Goal: Task Accomplishment & Management: Use online tool/utility

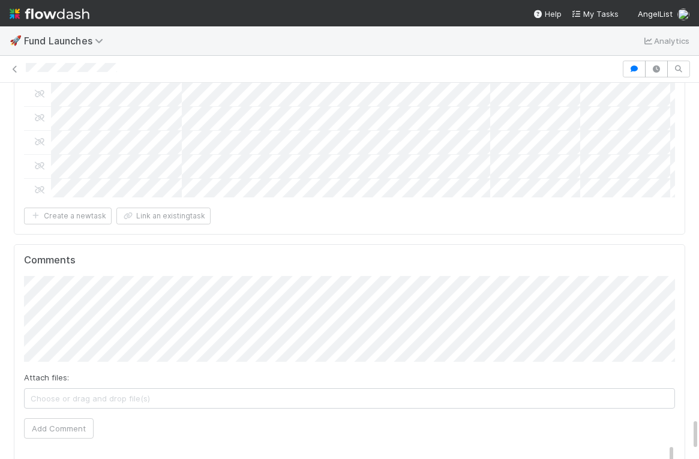
scroll to position [17, 0]
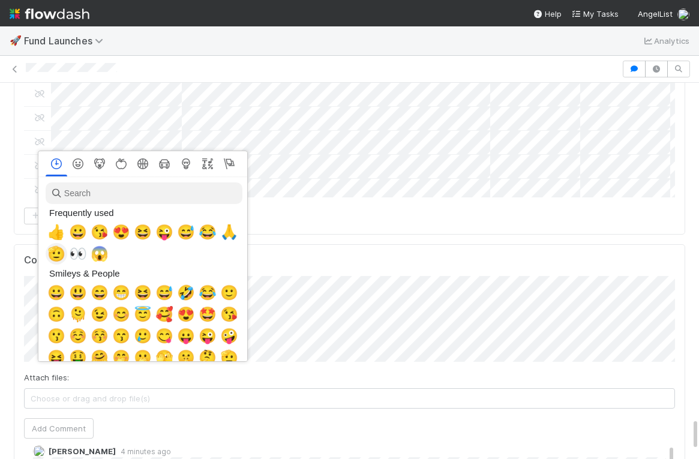
click at [58, 251] on span "🫡" at bounding box center [56, 253] width 18 height 17
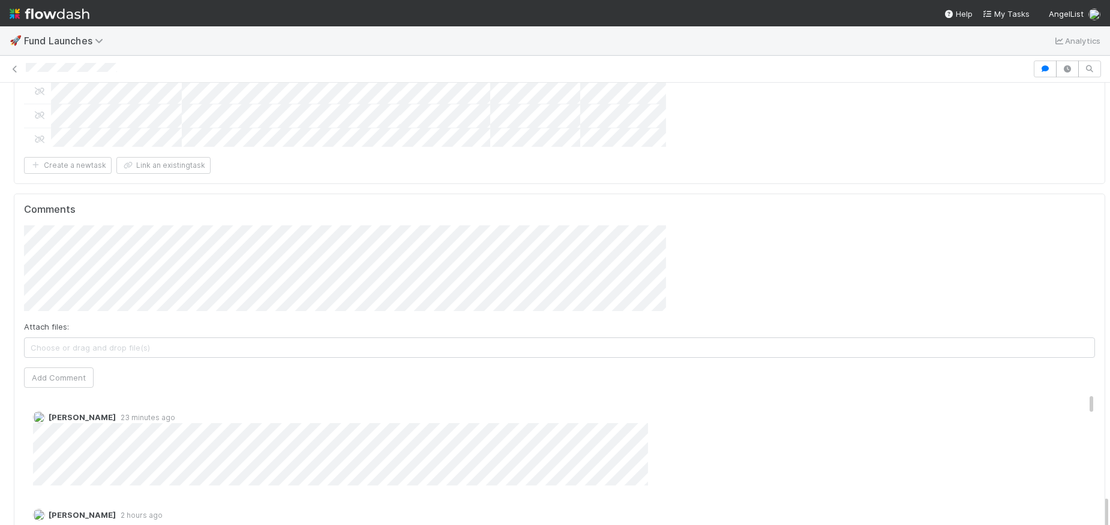
scroll to position [235, 1044]
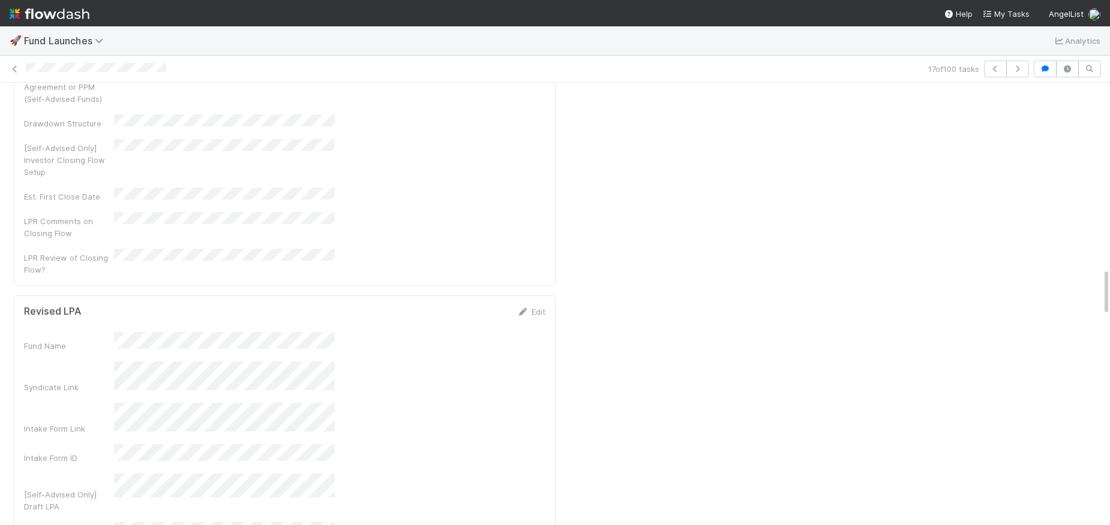
scroll to position [2180, 0]
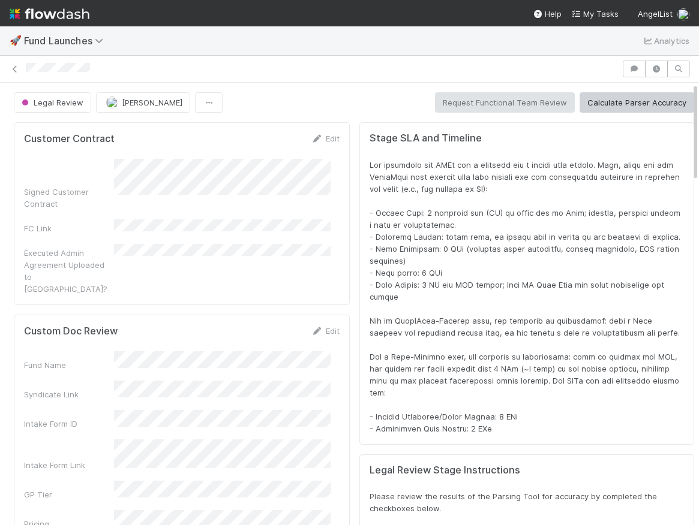
scroll to position [235, 633]
click at [467, 265] on div at bounding box center [526, 297] width 314 height 276
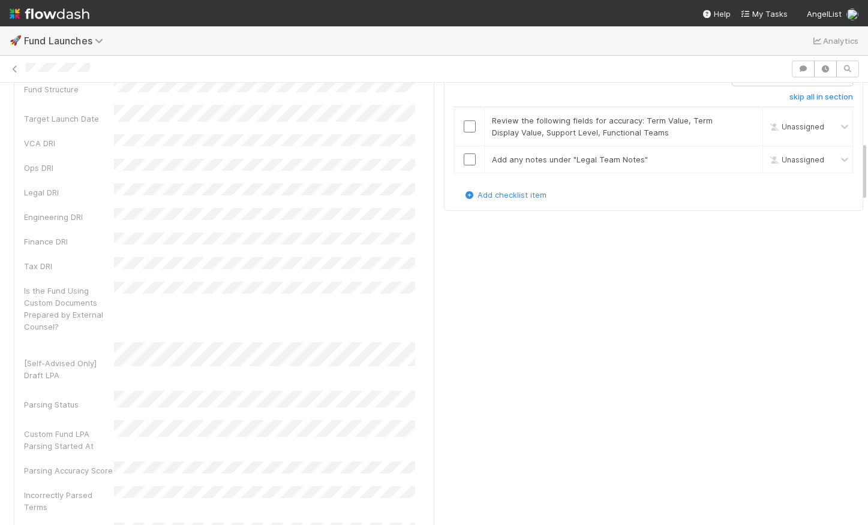
scroll to position [350, 0]
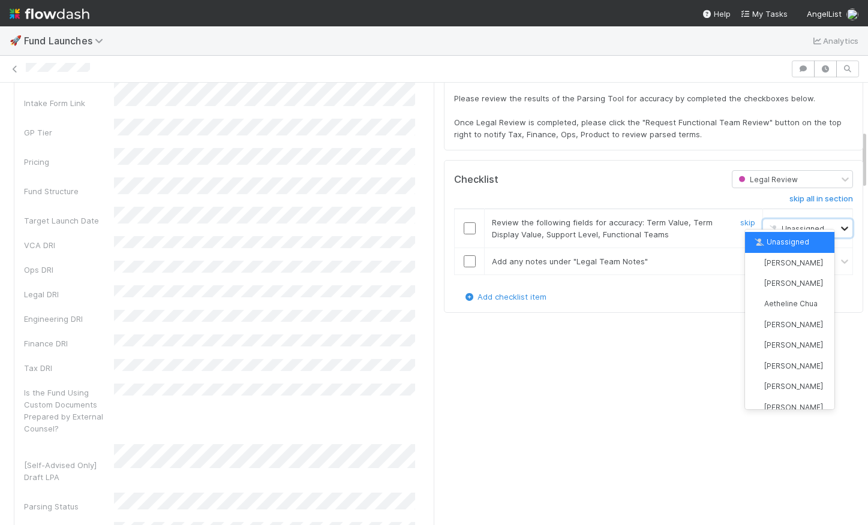
click at [698, 223] on icon at bounding box center [845, 229] width 12 height 12
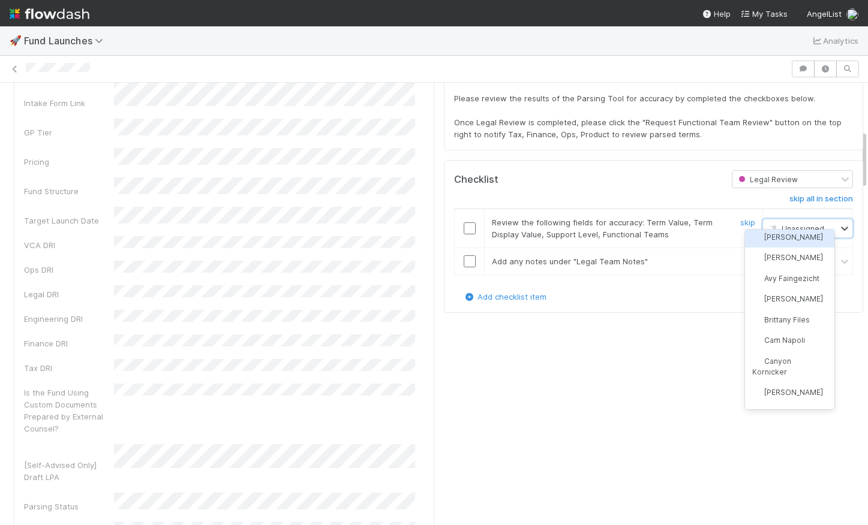
click at [698, 224] on span "Unassigned" at bounding box center [795, 228] width 57 height 9
type input "hye"
click at [698, 238] on span "[PERSON_NAME]" at bounding box center [793, 242] width 59 height 9
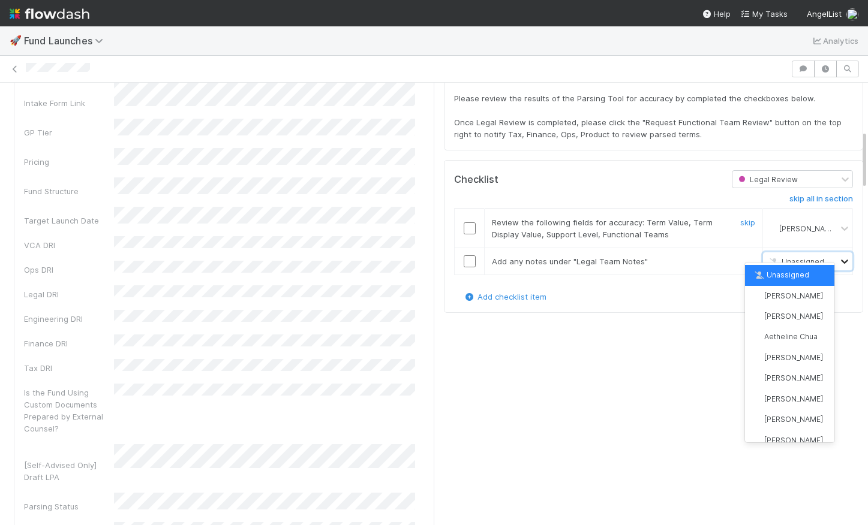
click at [698, 256] on icon at bounding box center [845, 262] width 12 height 12
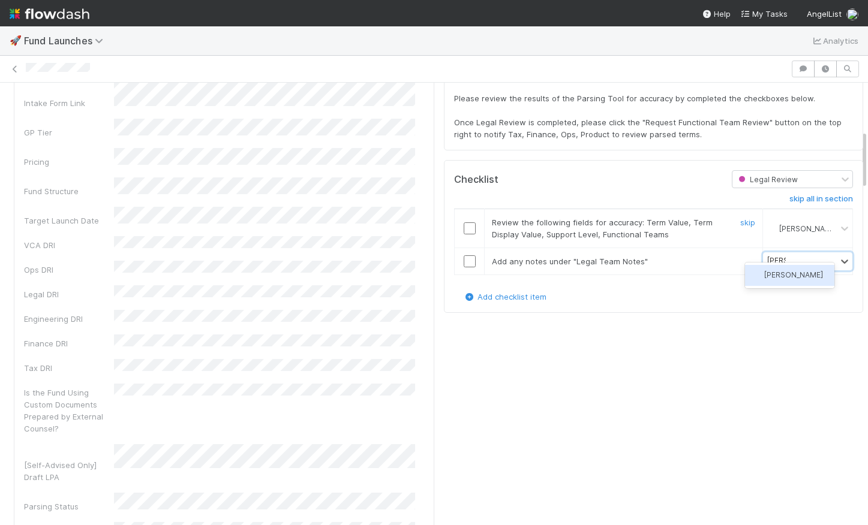
type input "hye jin"
click at [698, 275] on img at bounding box center [758, 275] width 10 height 10
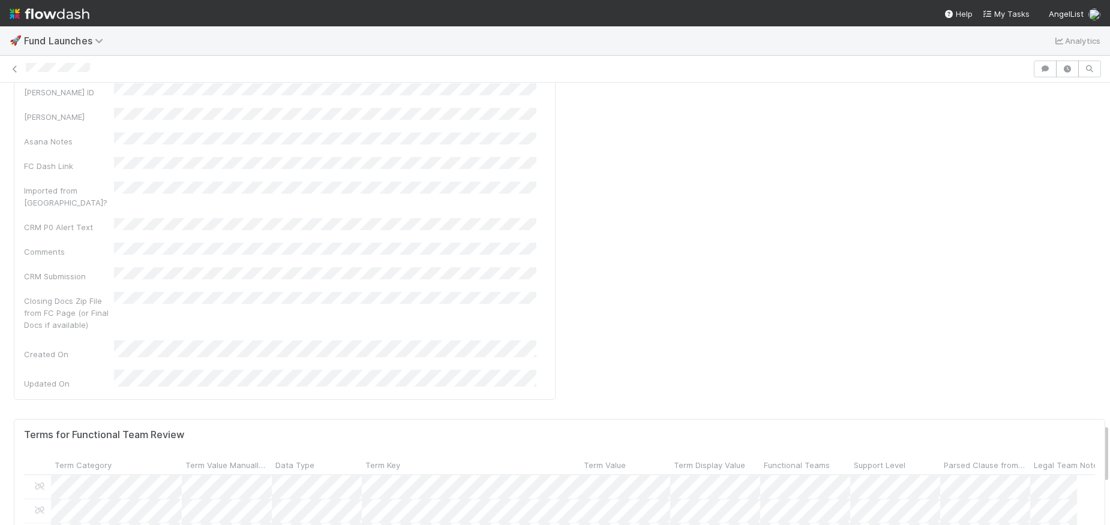
scroll to position [2531, 0]
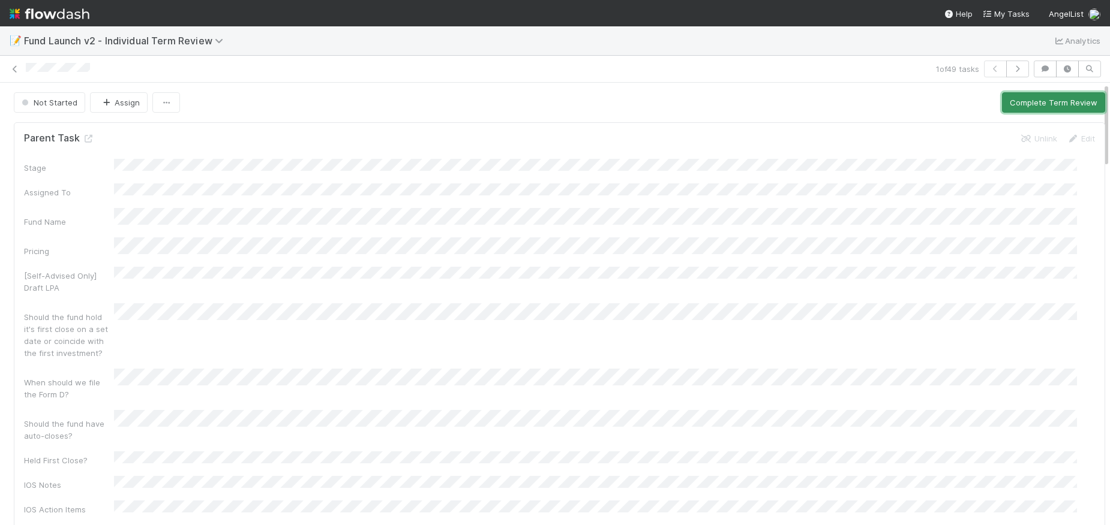
click at [698, 96] on button "Complete Term Review" at bounding box center [1053, 102] width 103 height 20
click at [698, 93] on div "Legal Review Completed Assign" at bounding box center [559, 102] width 1091 height 20
click at [14, 66] on icon at bounding box center [15, 69] width 12 height 8
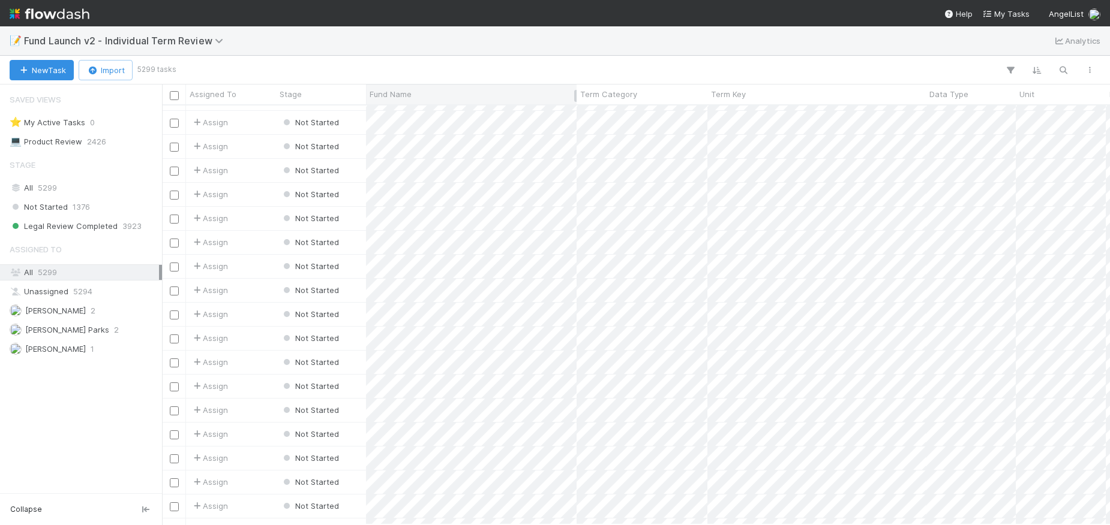
scroll to position [1216, 0]
click at [314, 65] on div at bounding box center [638, 70] width 929 height 16
click at [83, 14] on img at bounding box center [50, 14] width 80 height 20
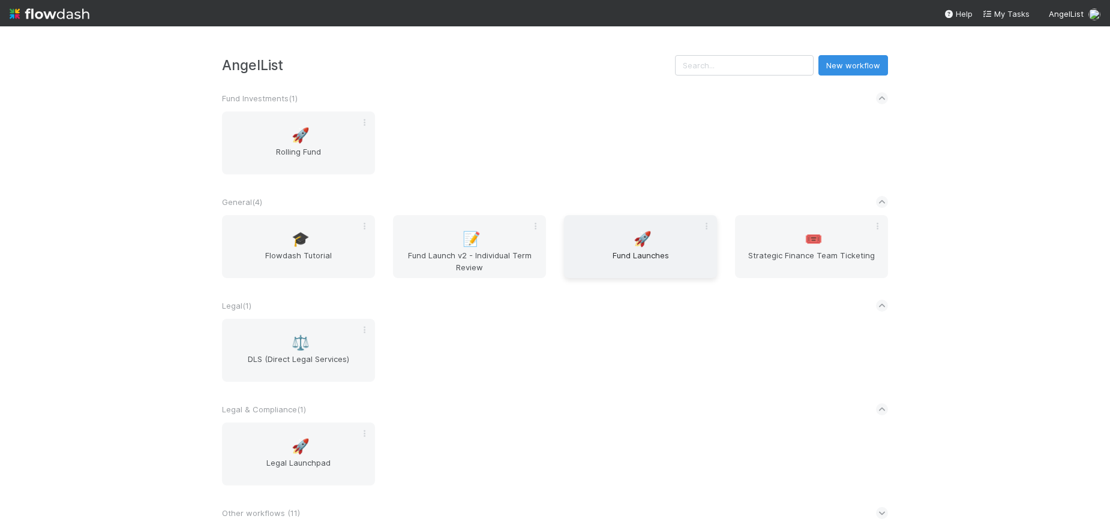
click at [617, 235] on div "🚀 Fund Launches" at bounding box center [640, 246] width 153 height 63
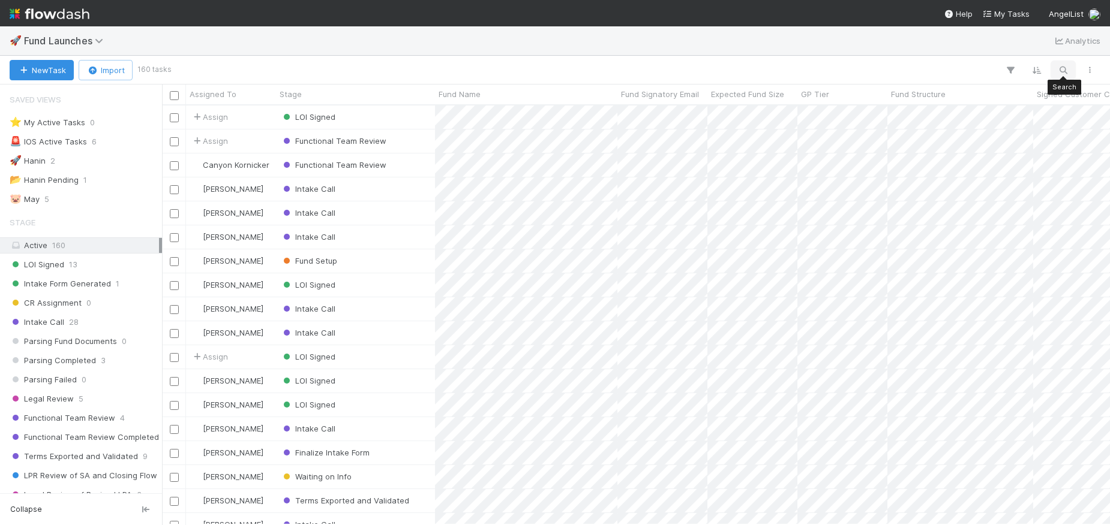
click at [698, 70] on icon "button" at bounding box center [1063, 70] width 12 height 11
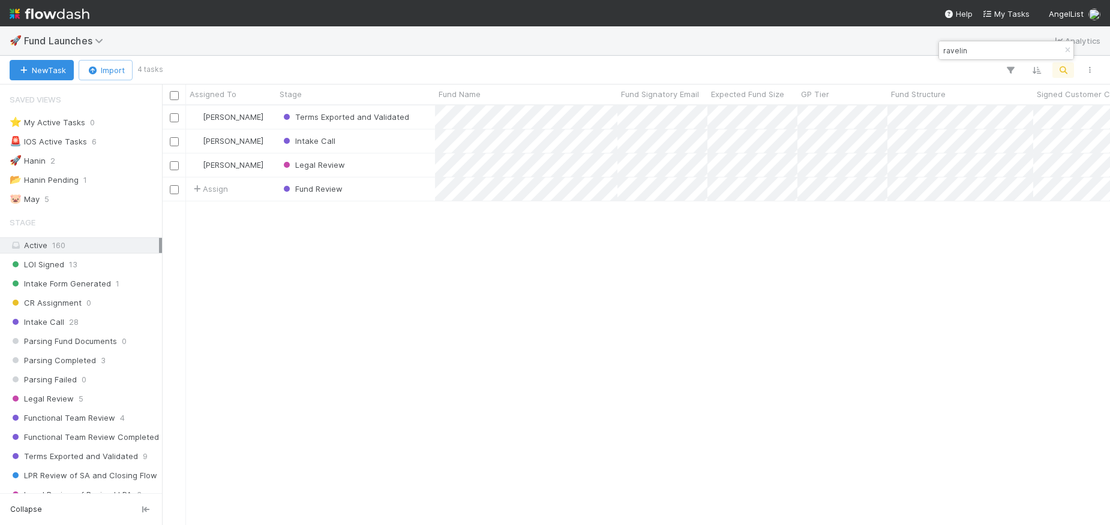
scroll to position [410, 939]
type input "ravelin"
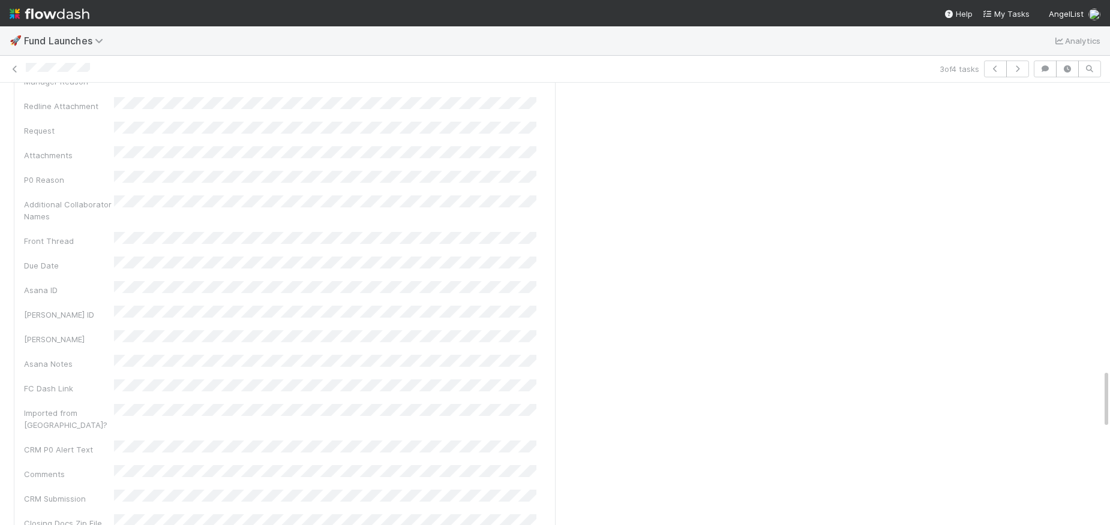
scroll to position [2564, 0]
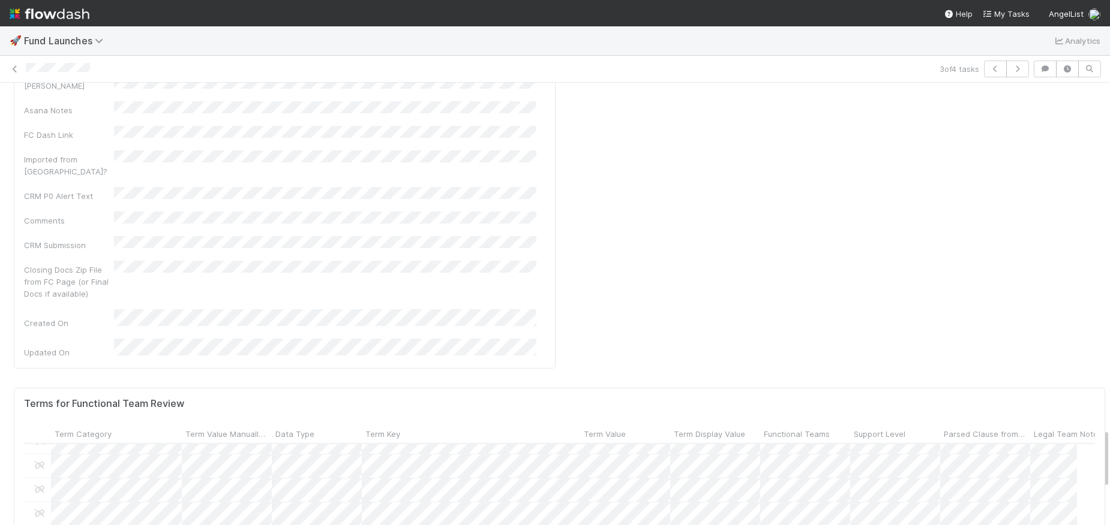
click at [461, 75] on div "3 of 4 tasks" at bounding box center [555, 69] width 1110 height 17
click at [477, 76] on div "3 of 4 tasks" at bounding box center [555, 69] width 1110 height 17
click at [494, 65] on div at bounding box center [555, 262] width 1110 height 525
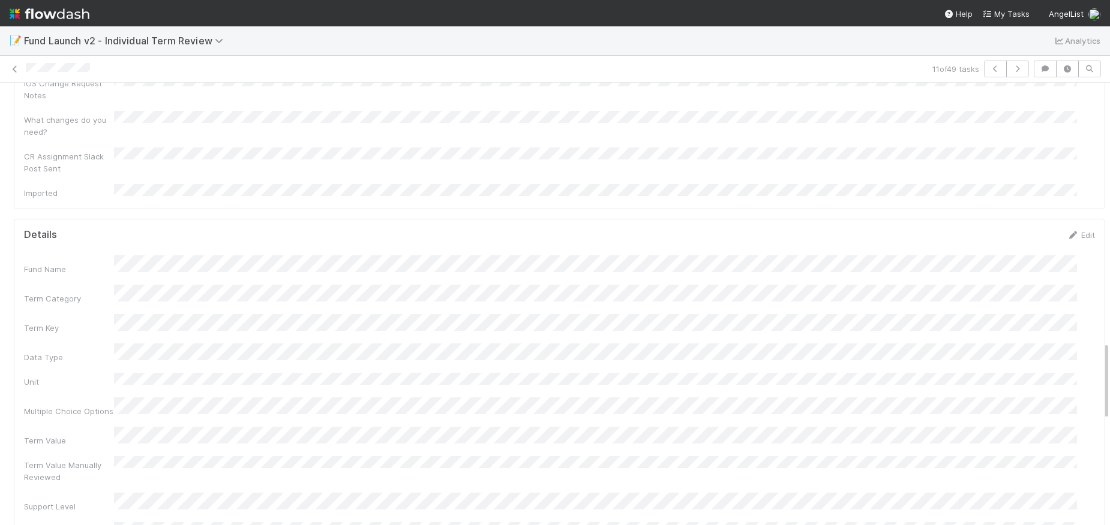
scroll to position [1456, 0]
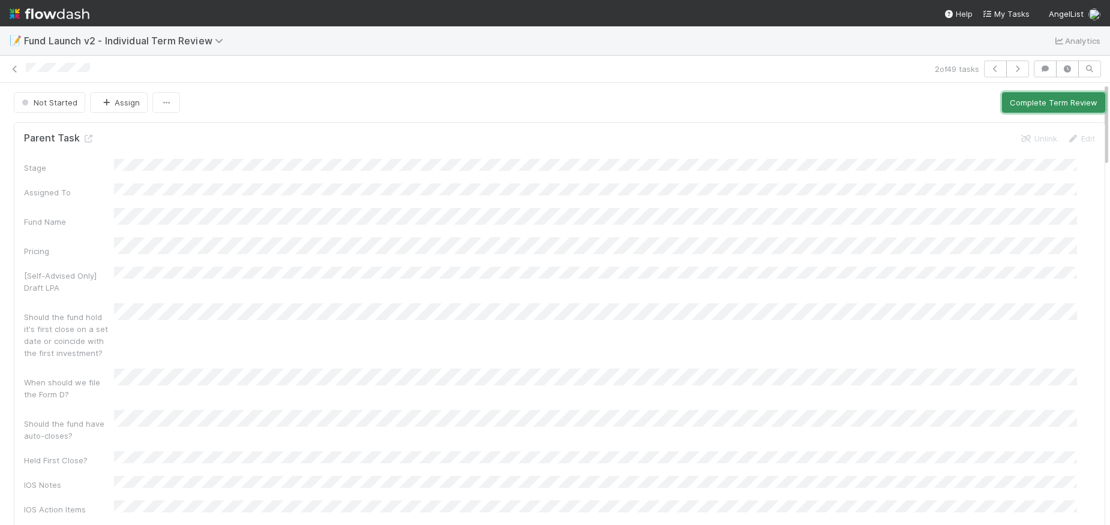
click at [1021, 103] on button "Complete Term Review" at bounding box center [1053, 102] width 103 height 20
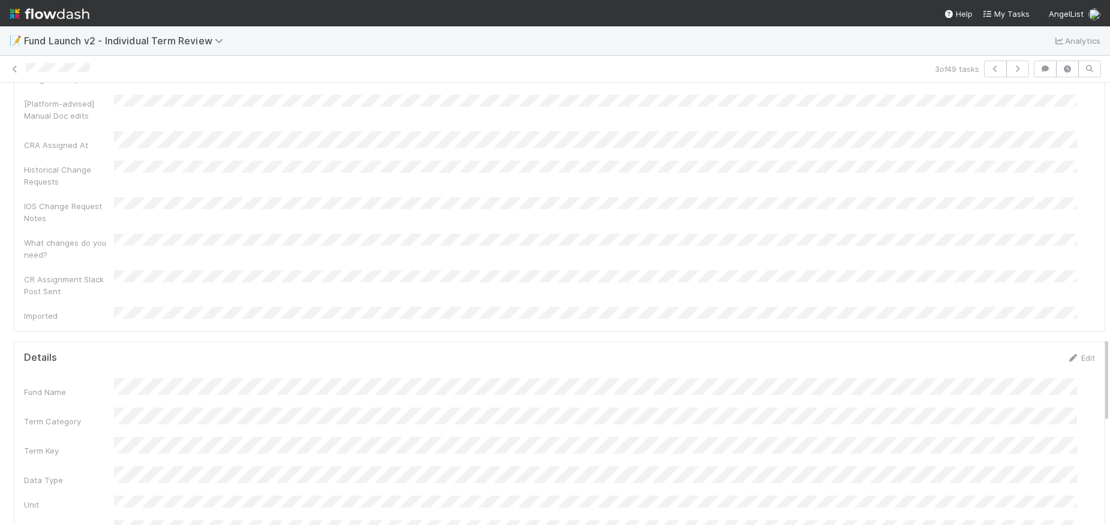
scroll to position [1333, 0]
click at [1066, 356] on link "Edit" at bounding box center [1080, 361] width 28 height 10
click at [109, 383] on div "Parsed Clause from LPA" at bounding box center [559, 412] width 1071 height 59
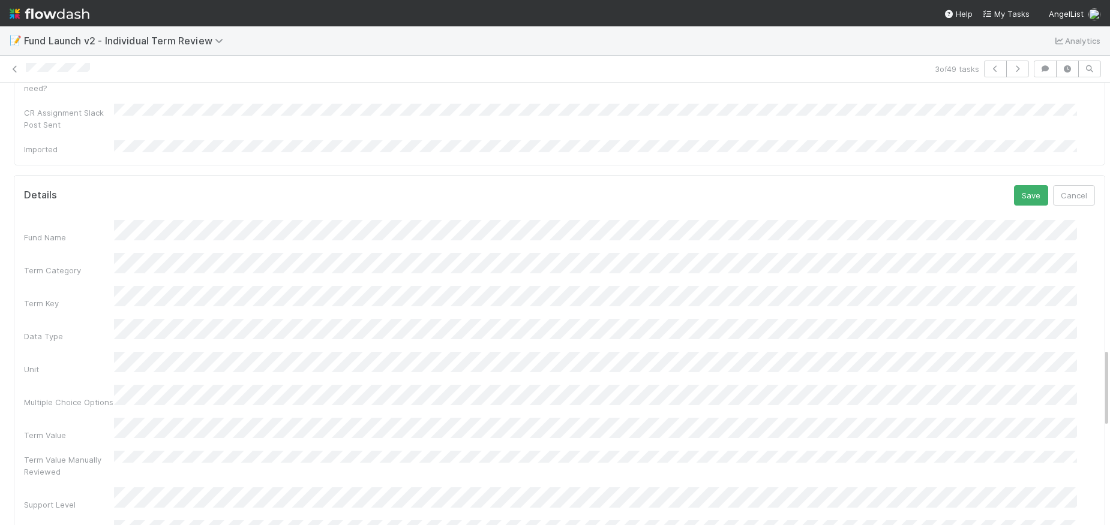
scroll to position [1381, 0]
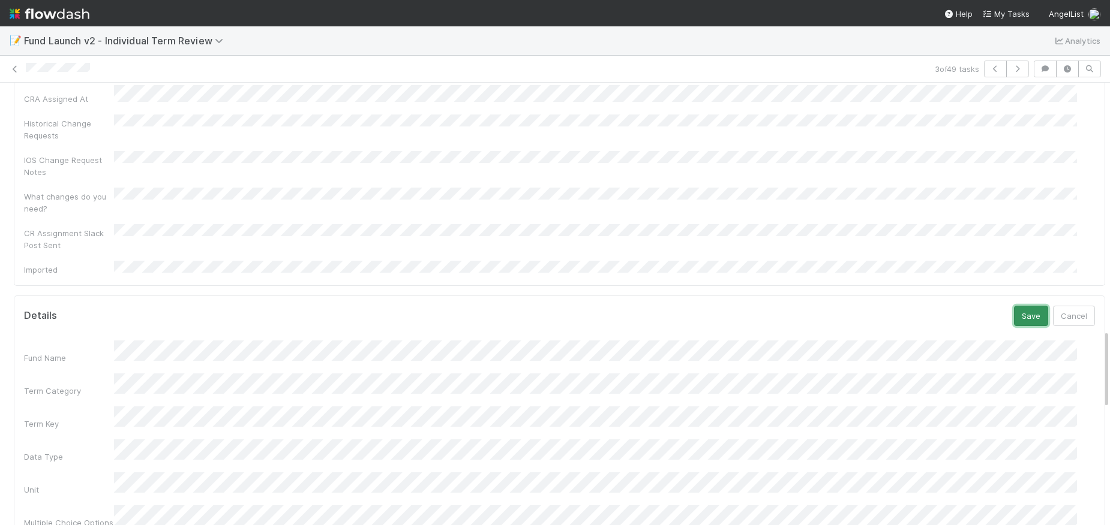
click at [1025, 306] on button "Save" at bounding box center [1031, 316] width 34 height 20
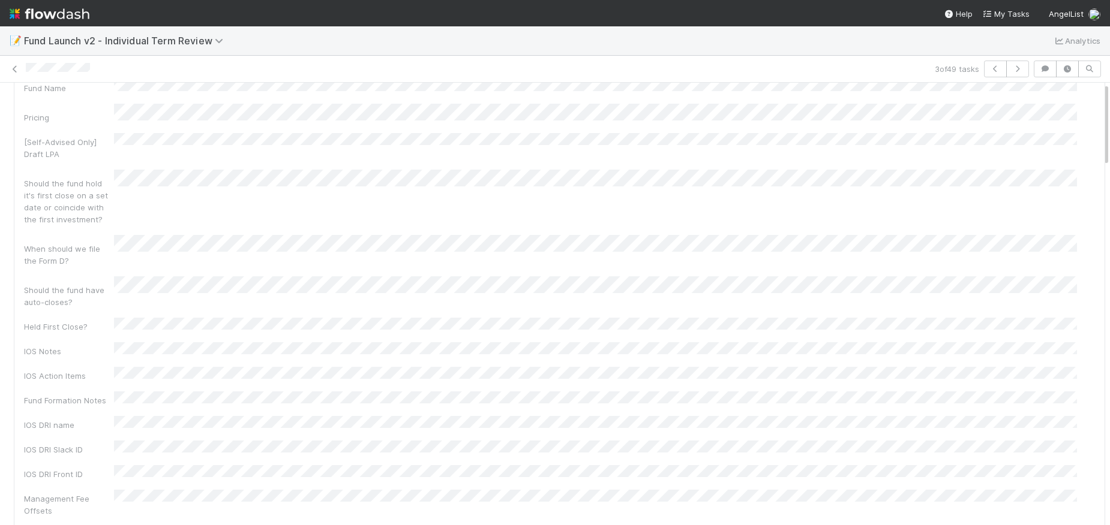
scroll to position [0, 0]
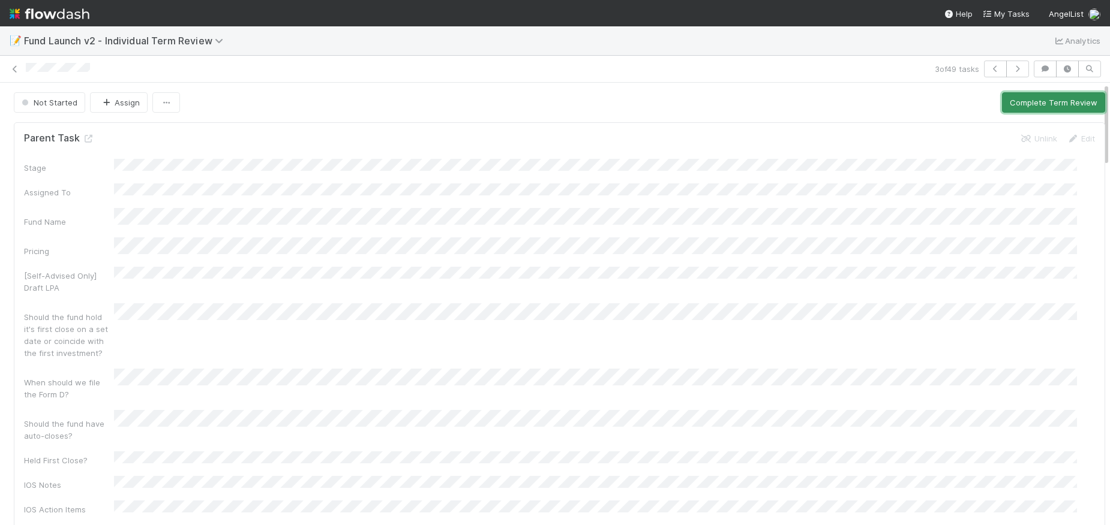
click at [1020, 102] on button "Complete Term Review" at bounding box center [1053, 102] width 103 height 20
click at [1017, 105] on button "Complete Term Review" at bounding box center [1053, 102] width 103 height 20
click at [1047, 97] on button "Complete Term Review" at bounding box center [1053, 102] width 103 height 20
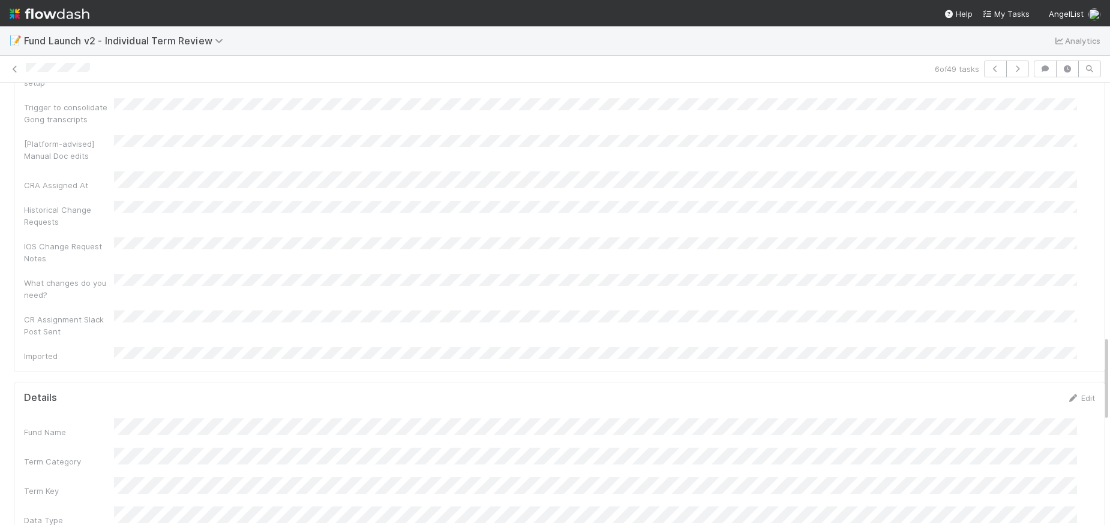
scroll to position [1293, 0]
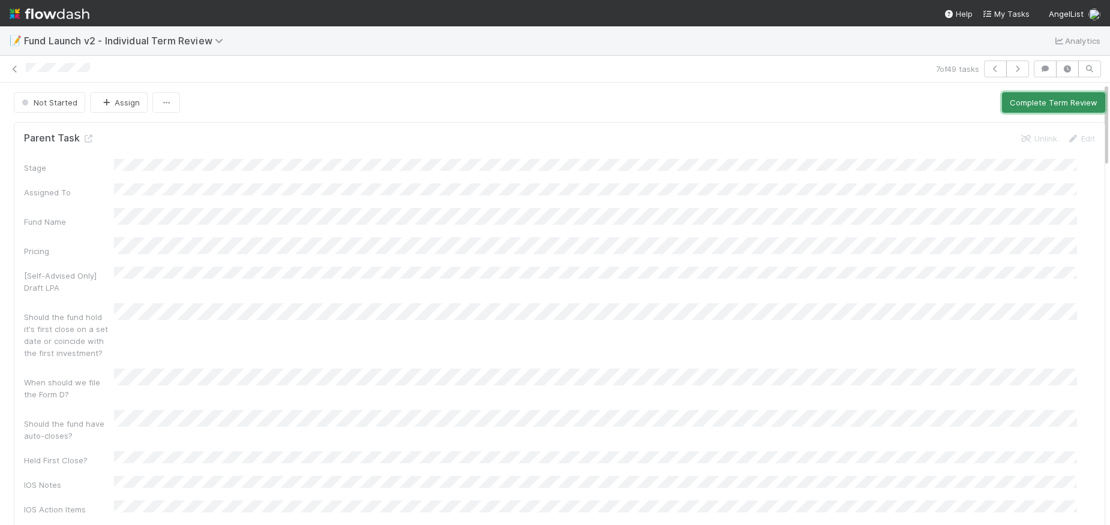
click at [1054, 102] on button "Complete Term Review" at bounding box center [1053, 102] width 103 height 20
click at [1016, 98] on button "Complete Term Review" at bounding box center [1053, 102] width 103 height 20
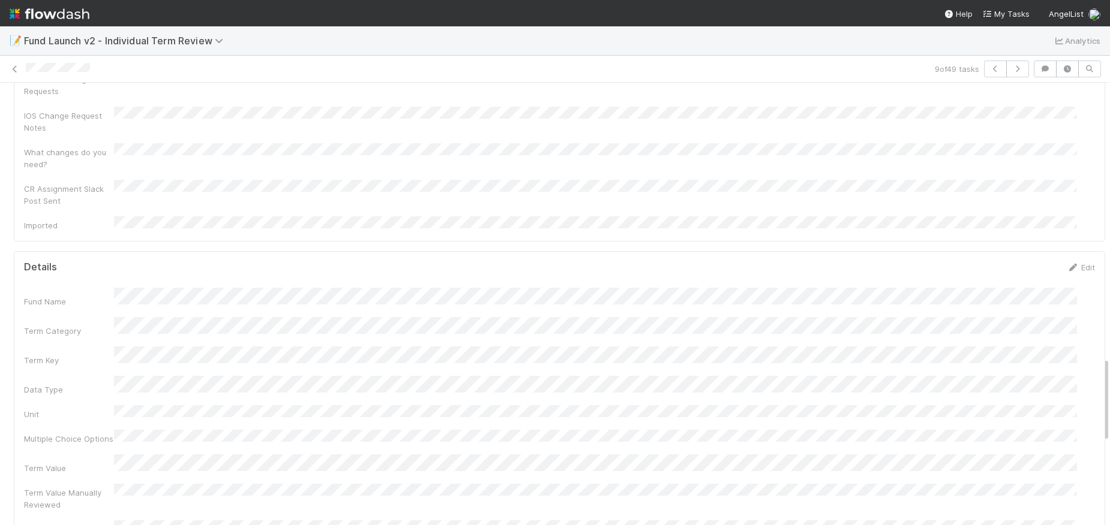
scroll to position [1426, 0]
click at [1069, 262] on link "Edit" at bounding box center [1080, 267] width 28 height 10
click at [83, 494] on div "Term Value" at bounding box center [559, 505] width 1071 height 23
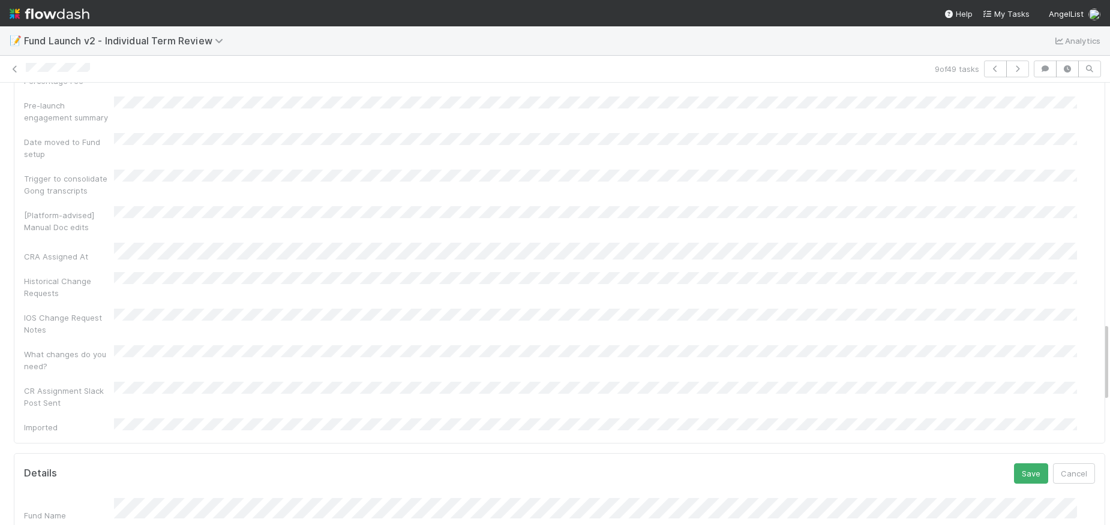
scroll to position [1340, 0]
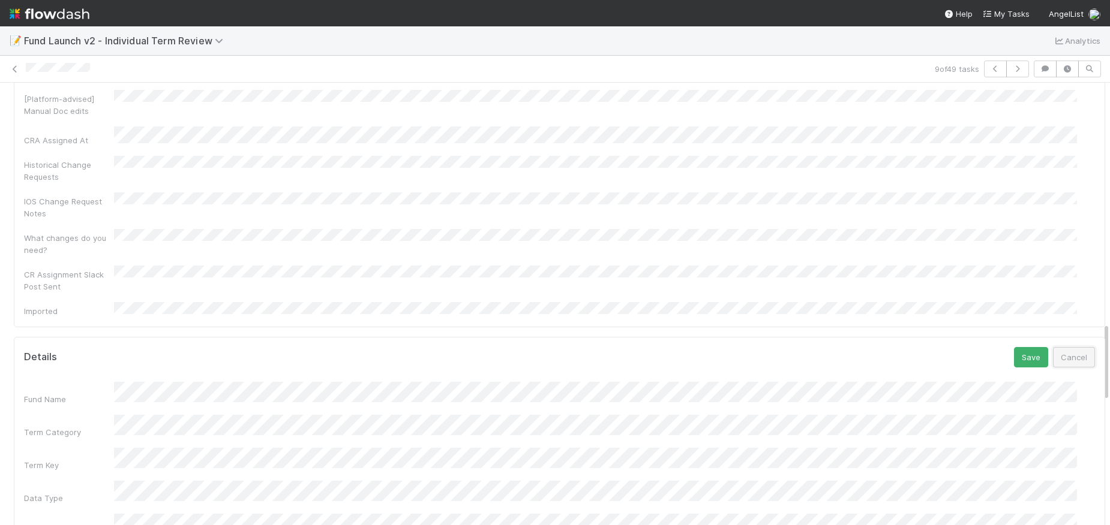
click at [1053, 347] on button "Cancel" at bounding box center [1074, 357] width 42 height 20
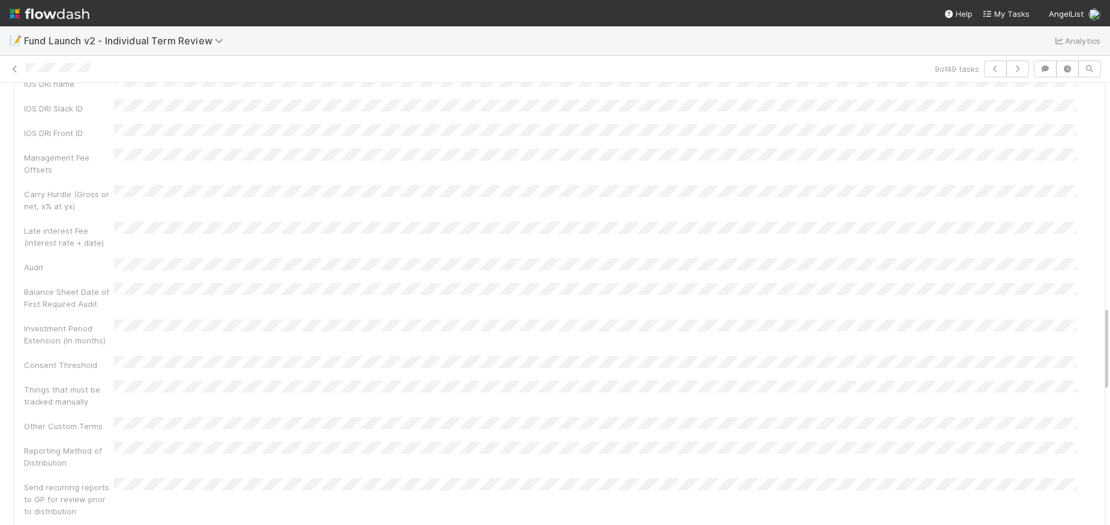
scroll to position [0, 0]
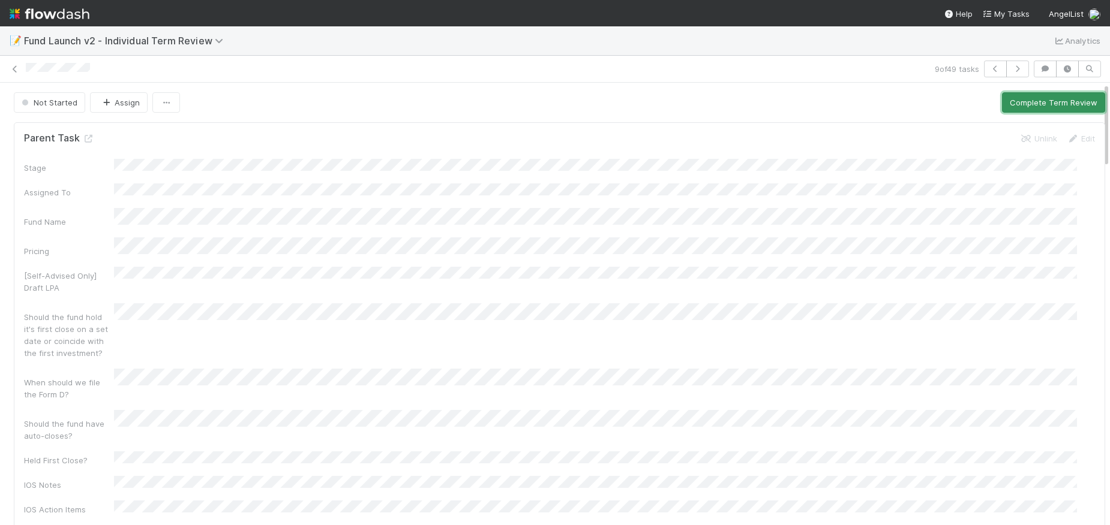
click at [1008, 104] on button "Complete Term Review" at bounding box center [1053, 102] width 103 height 20
click at [1042, 104] on button "Complete Term Review" at bounding box center [1053, 102] width 103 height 20
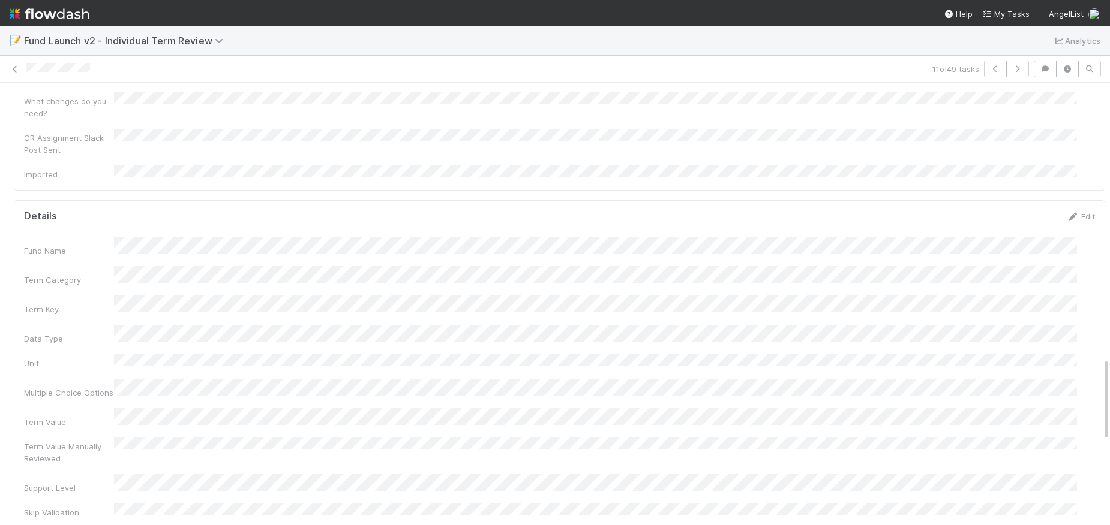
scroll to position [1457, 0]
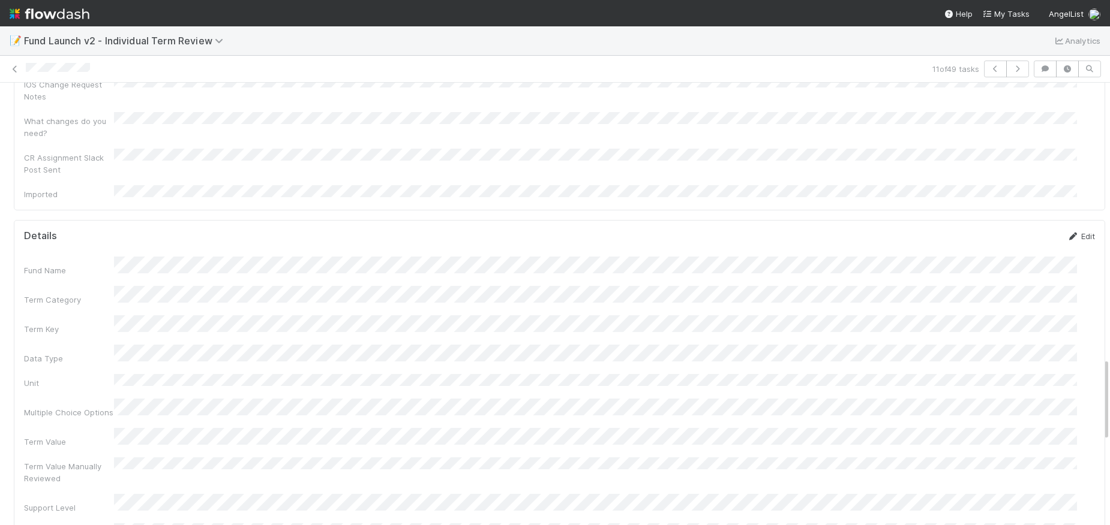
click at [1066, 232] on link "Edit" at bounding box center [1080, 237] width 28 height 10
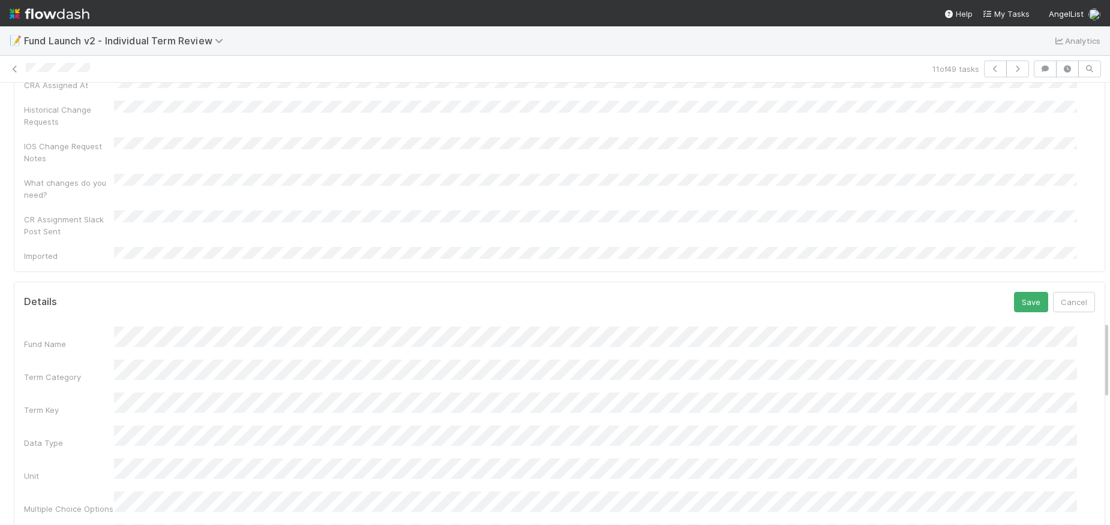
scroll to position [1347, 0]
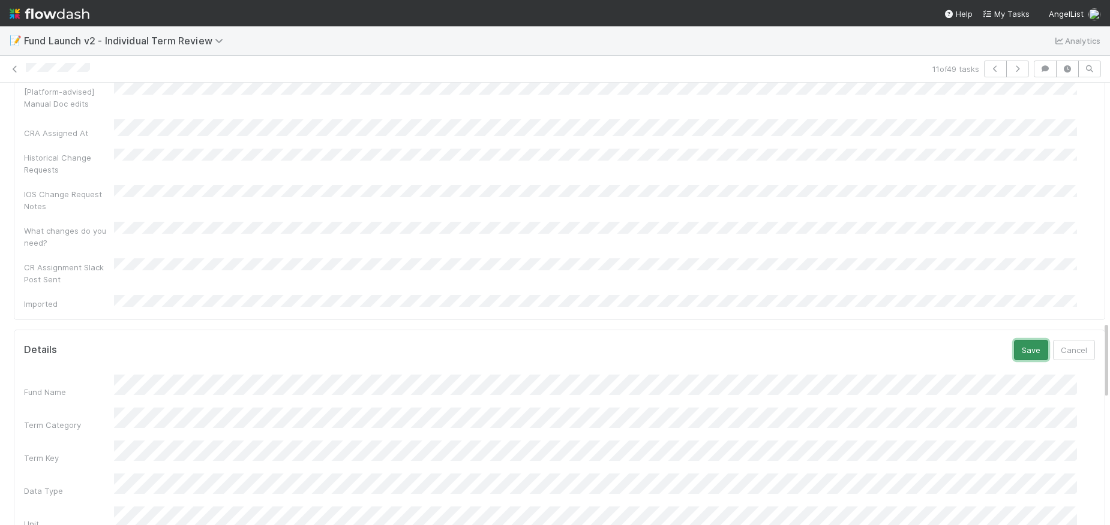
click at [1014, 340] on button "Save" at bounding box center [1031, 350] width 34 height 20
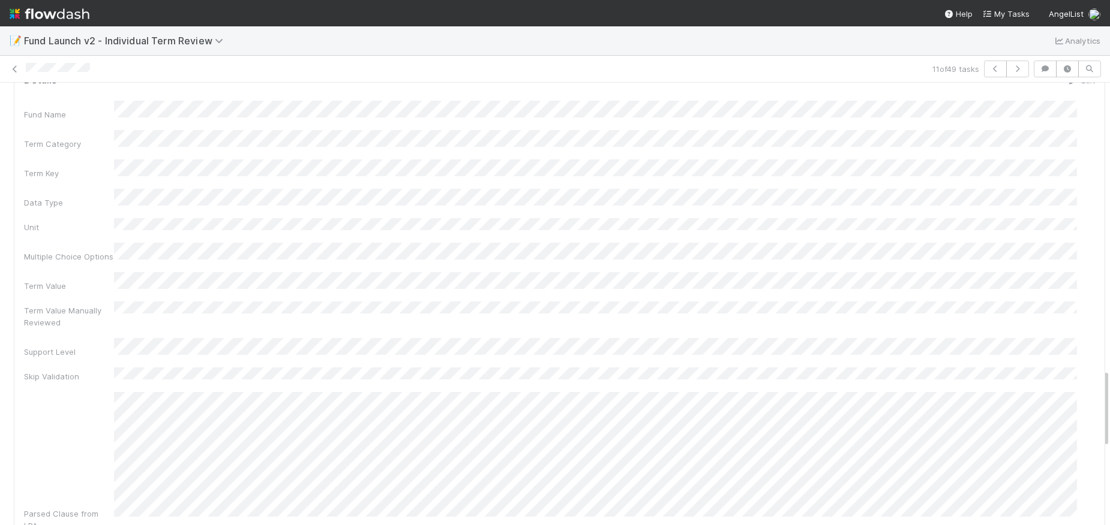
scroll to position [1612, 0]
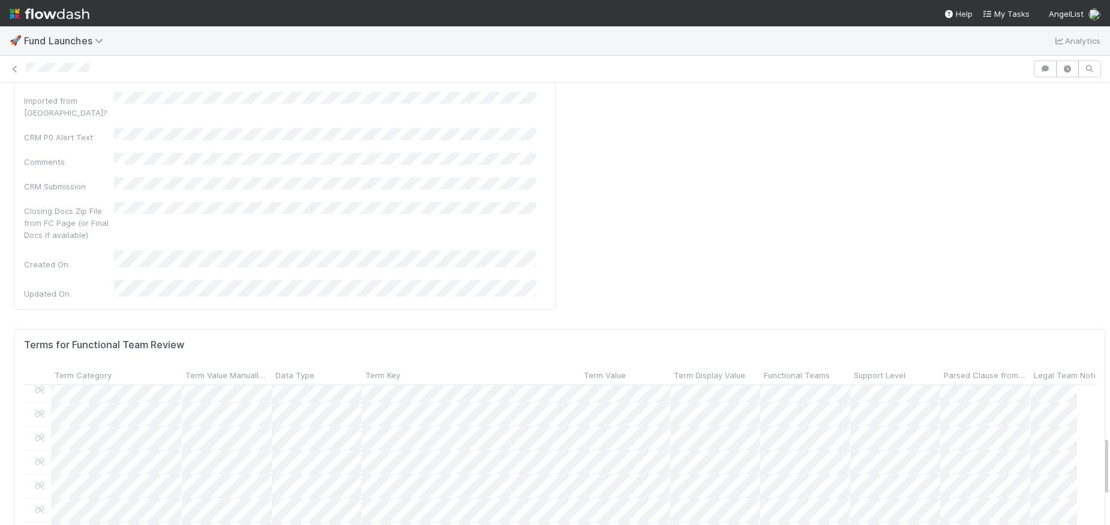
scroll to position [202, 0]
click at [345, 122] on div at bounding box center [555, 262] width 1110 height 525
click at [323, 121] on div at bounding box center [555, 262] width 1110 height 525
click at [596, 29] on div at bounding box center [555, 262] width 1110 height 525
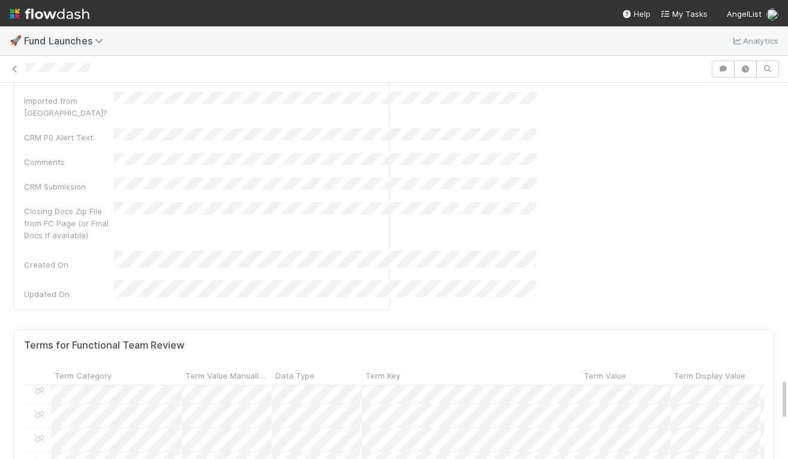
scroll to position [2656, 0]
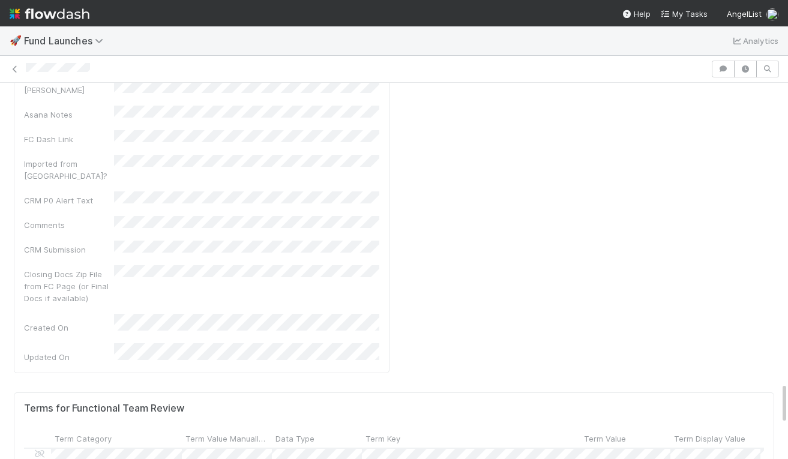
click at [233, 38] on div "🚀 Fund Launches Analytics" at bounding box center [394, 40] width 788 height 29
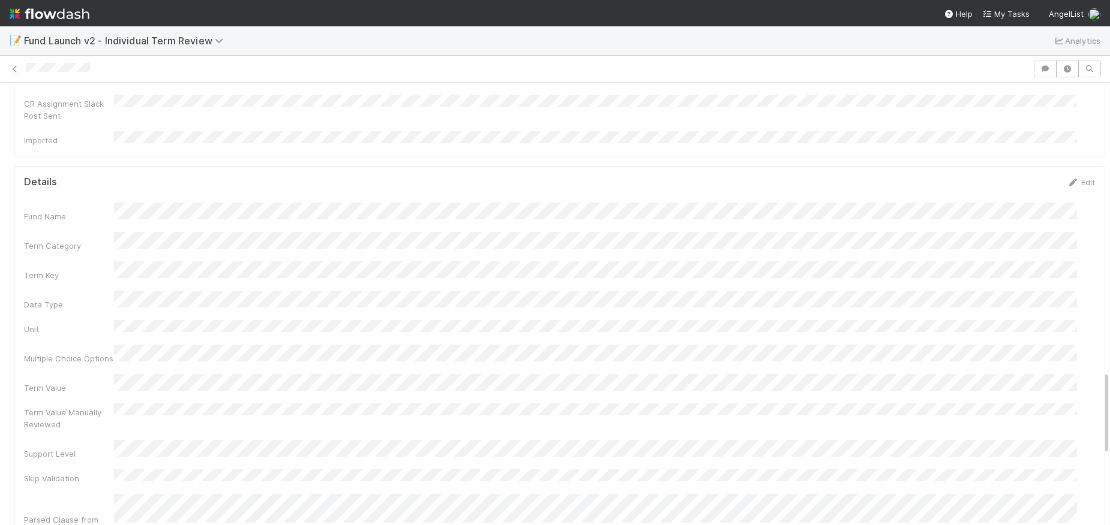
scroll to position [1512, 0]
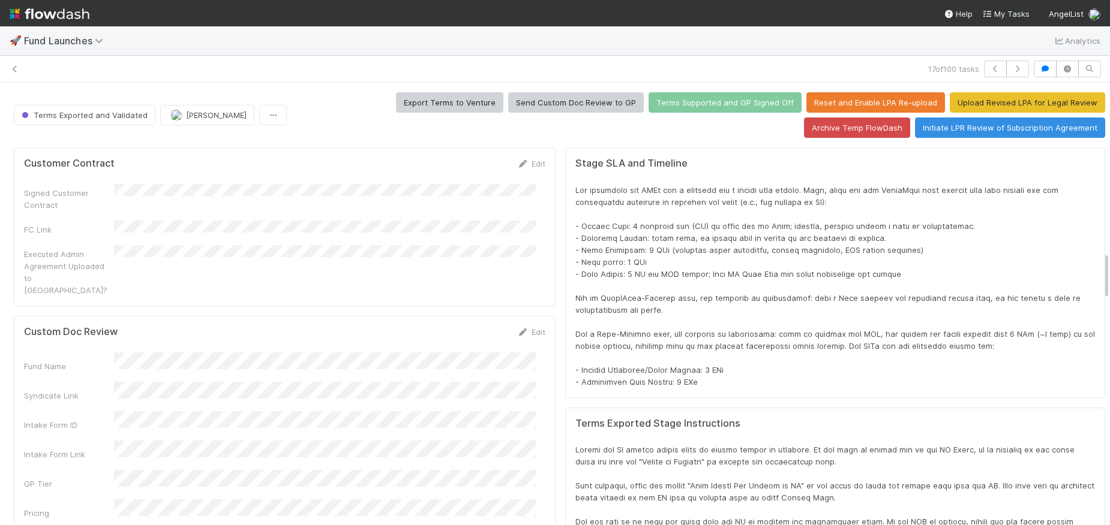
scroll to position [2, 0]
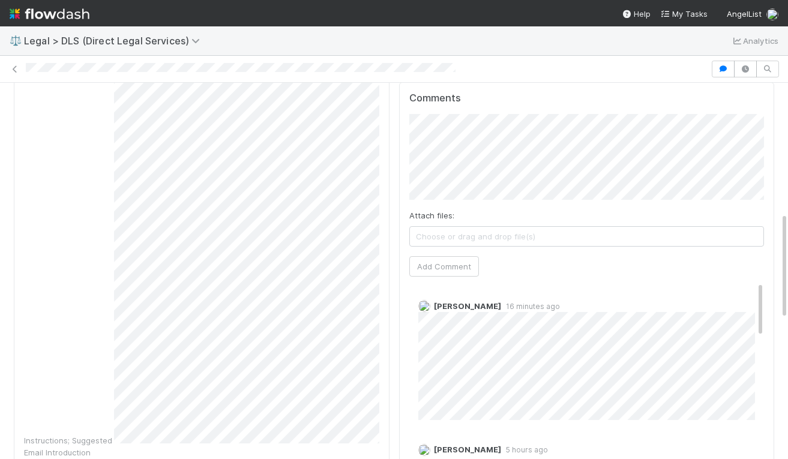
scroll to position [442, 0]
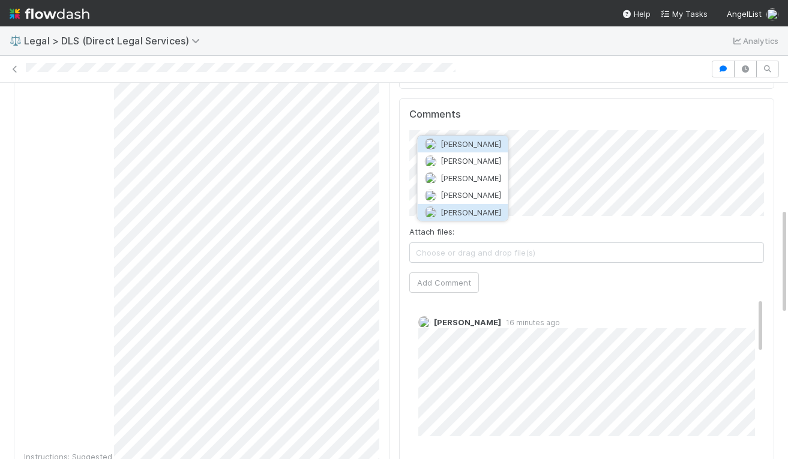
click at [485, 210] on span "[PERSON_NAME]" at bounding box center [470, 213] width 61 height 10
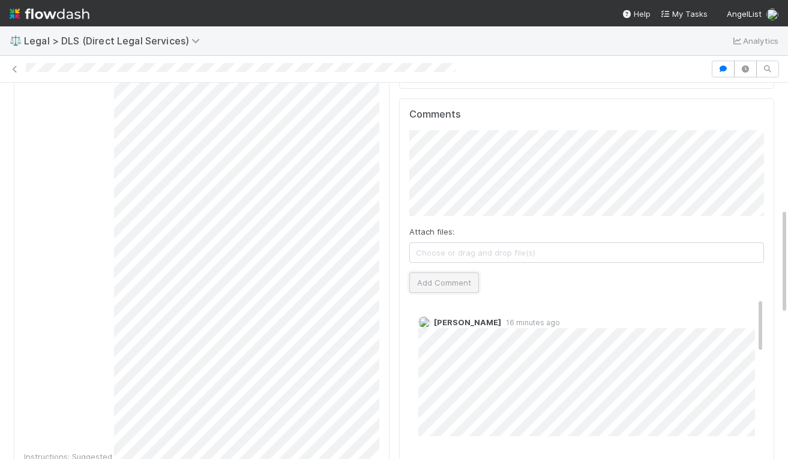
click at [453, 272] on button "Add Comment" at bounding box center [444, 282] width 70 height 20
